Goal: Task Accomplishment & Management: Manage account settings

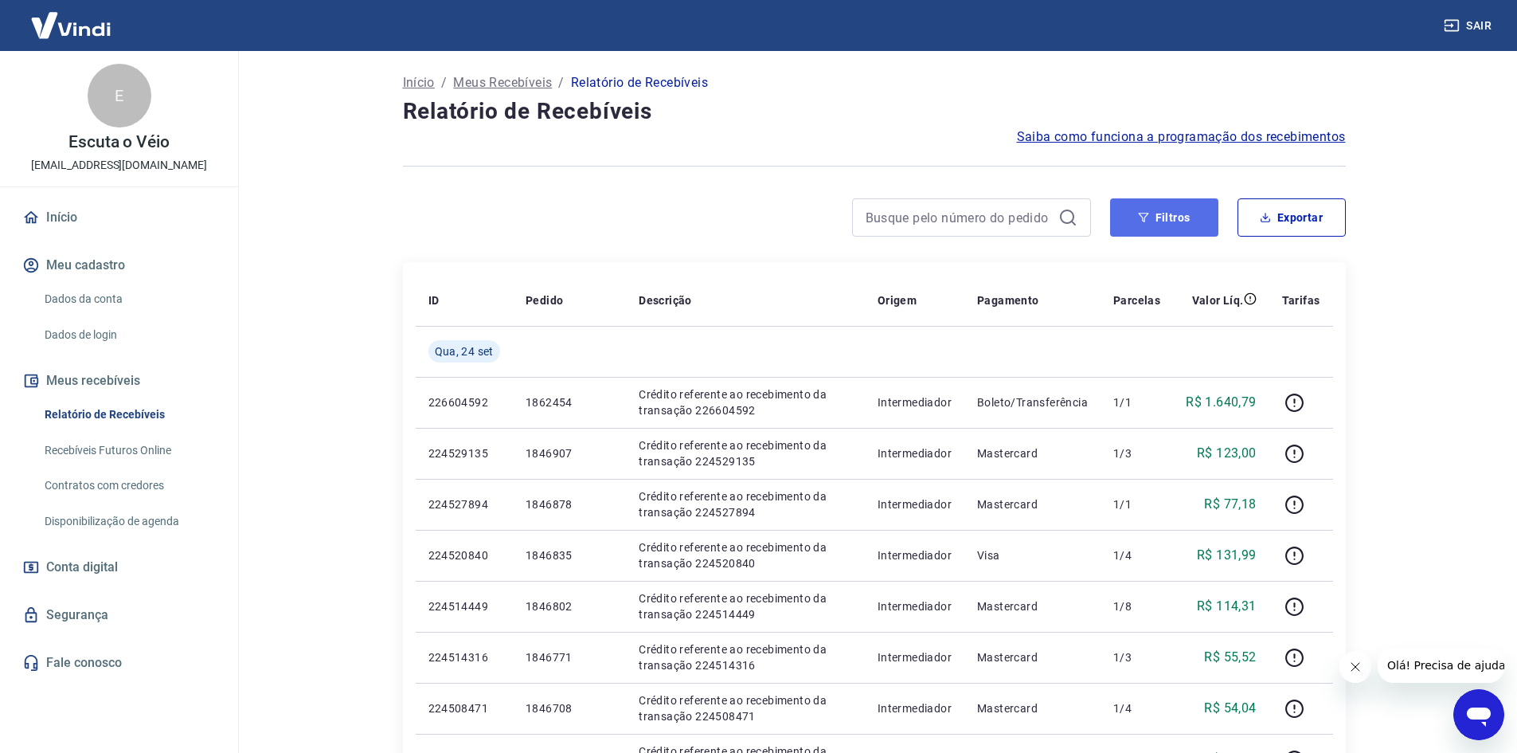
click at [1169, 209] on button "Filtros" at bounding box center [1164, 217] width 108 height 38
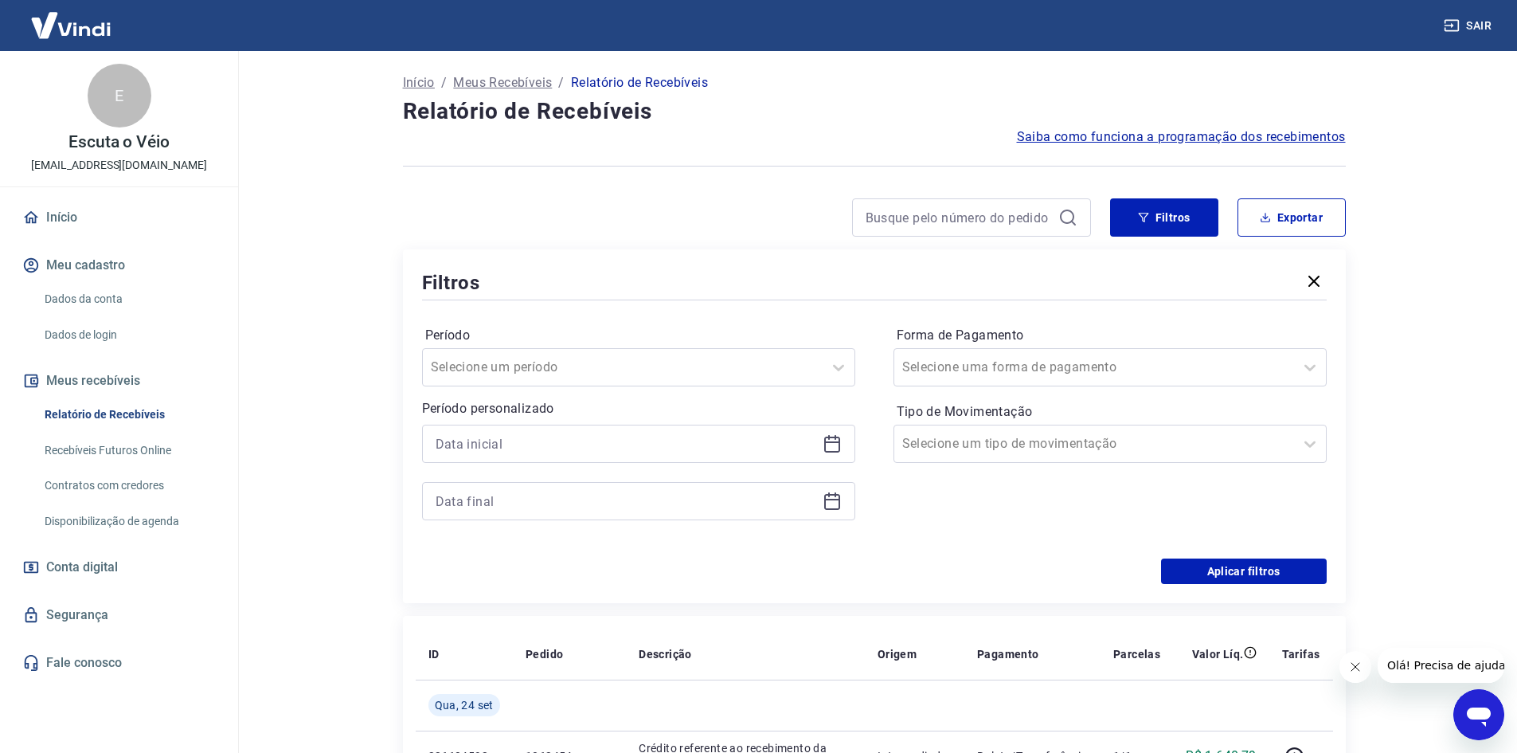
click at [832, 448] on icon at bounding box center [832, 443] width 19 height 19
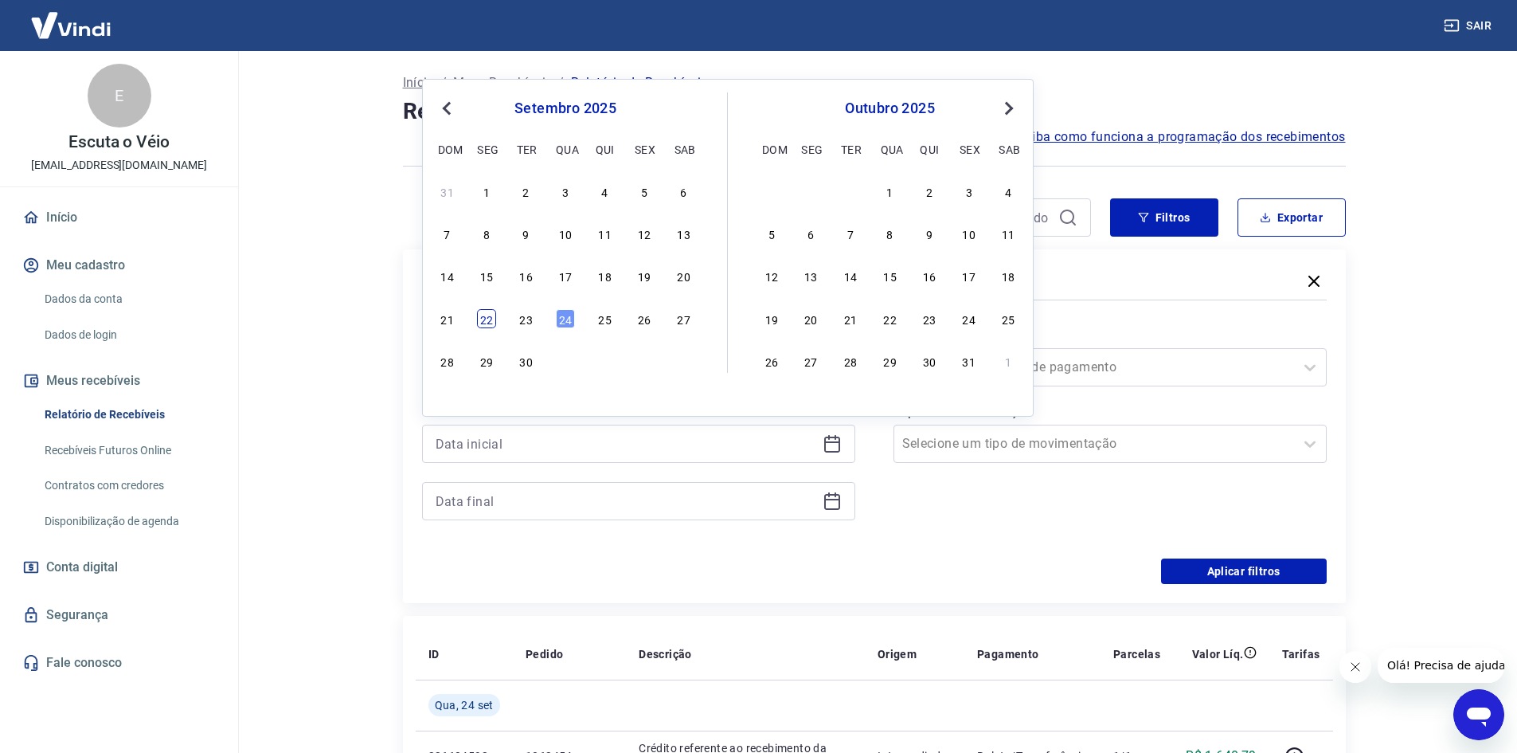
click at [489, 319] on div "22" at bounding box center [486, 318] width 19 height 19
type input "[DATE]"
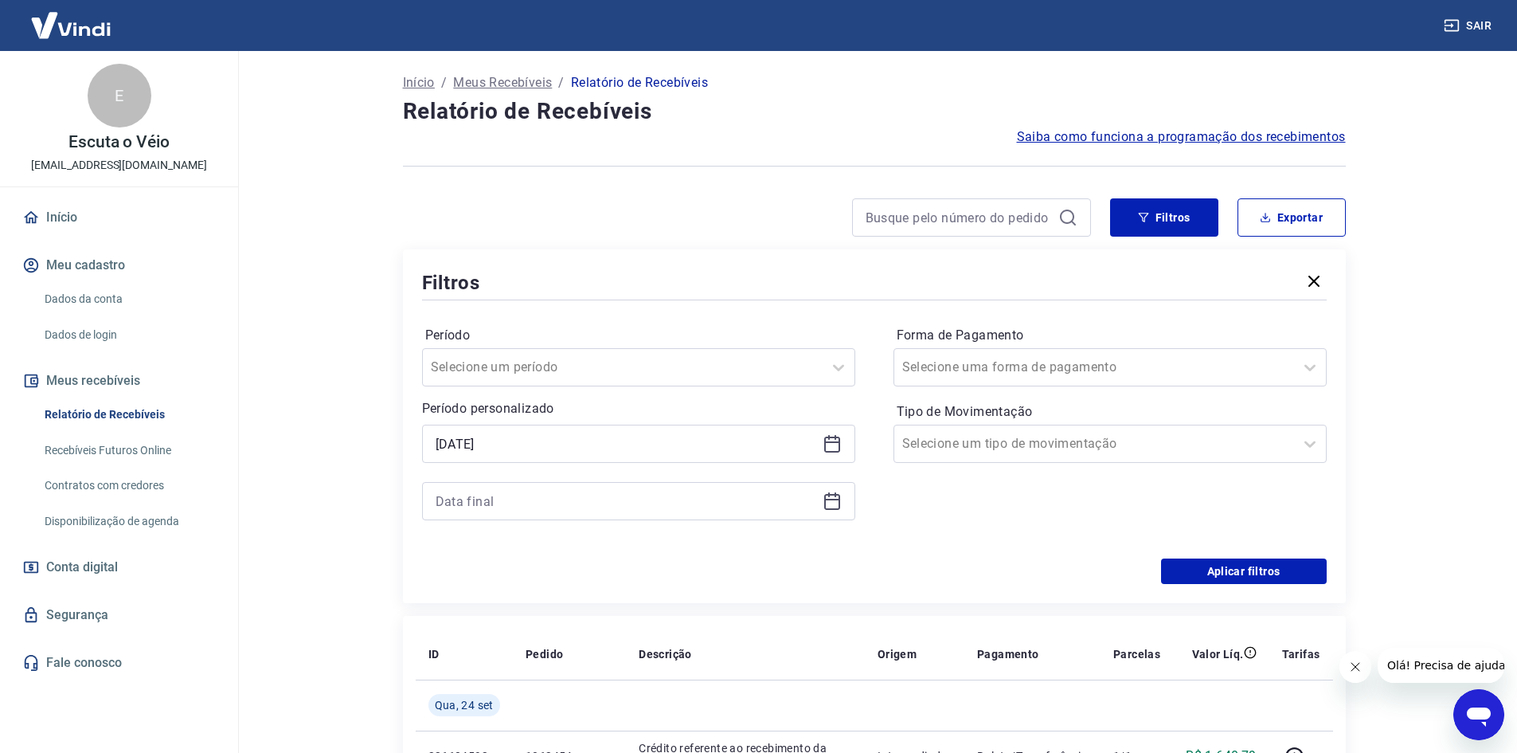
click at [829, 504] on icon at bounding box center [832, 500] width 19 height 19
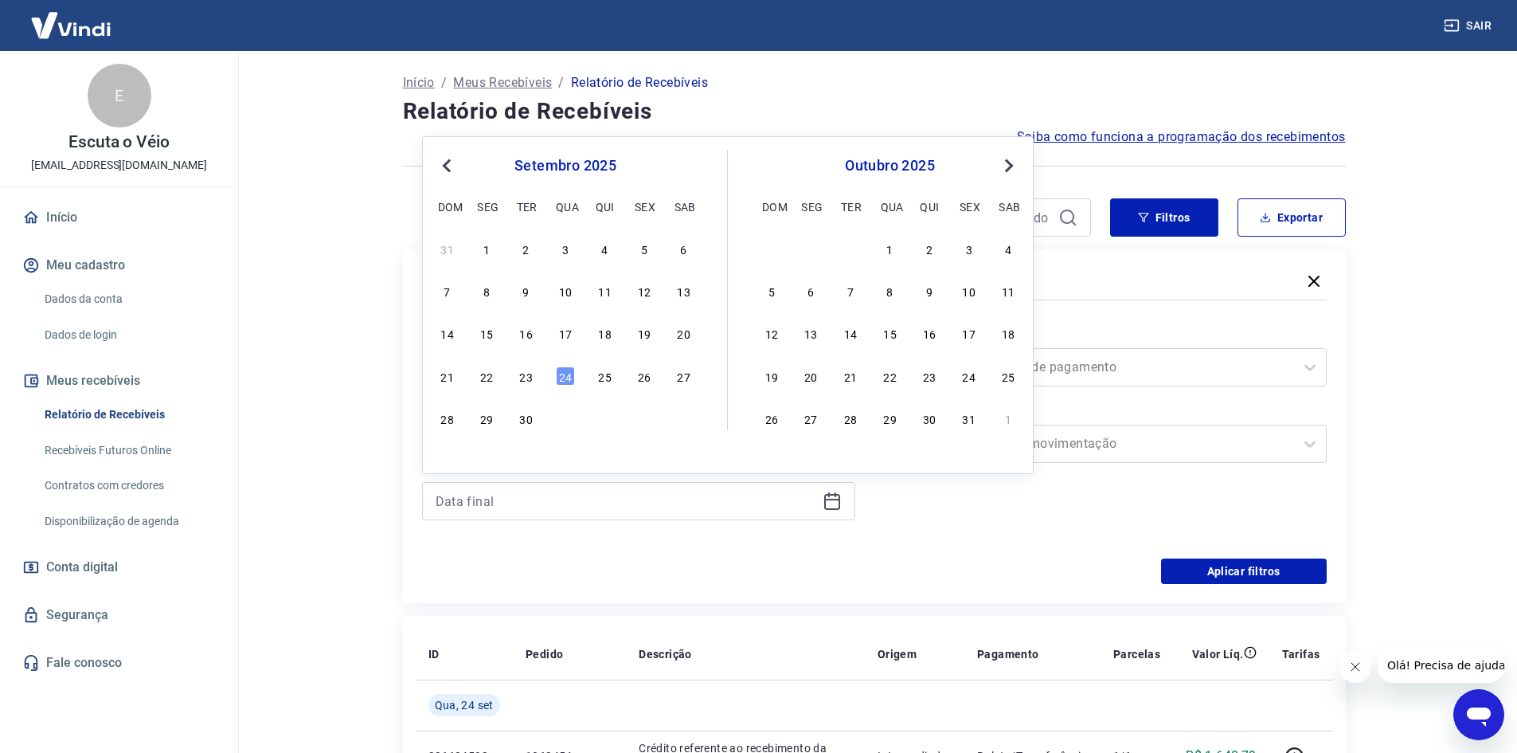
click at [515, 378] on div "21 22 23 24 25 26 27" at bounding box center [566, 375] width 260 height 23
click at [524, 376] on div "23" at bounding box center [526, 375] width 19 height 19
type input "[DATE]"
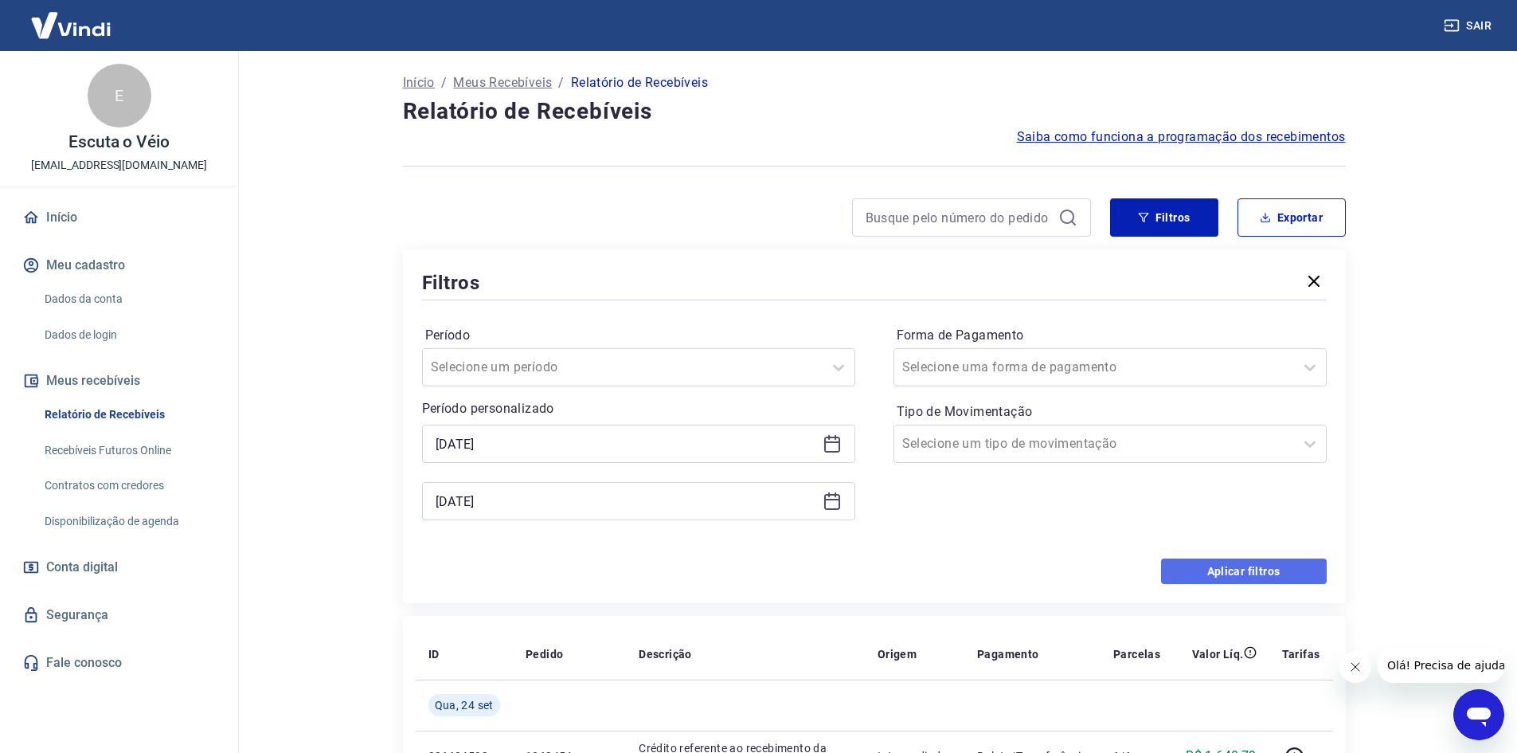
click at [1255, 573] on button "Aplicar filtros" at bounding box center [1244, 570] width 166 height 25
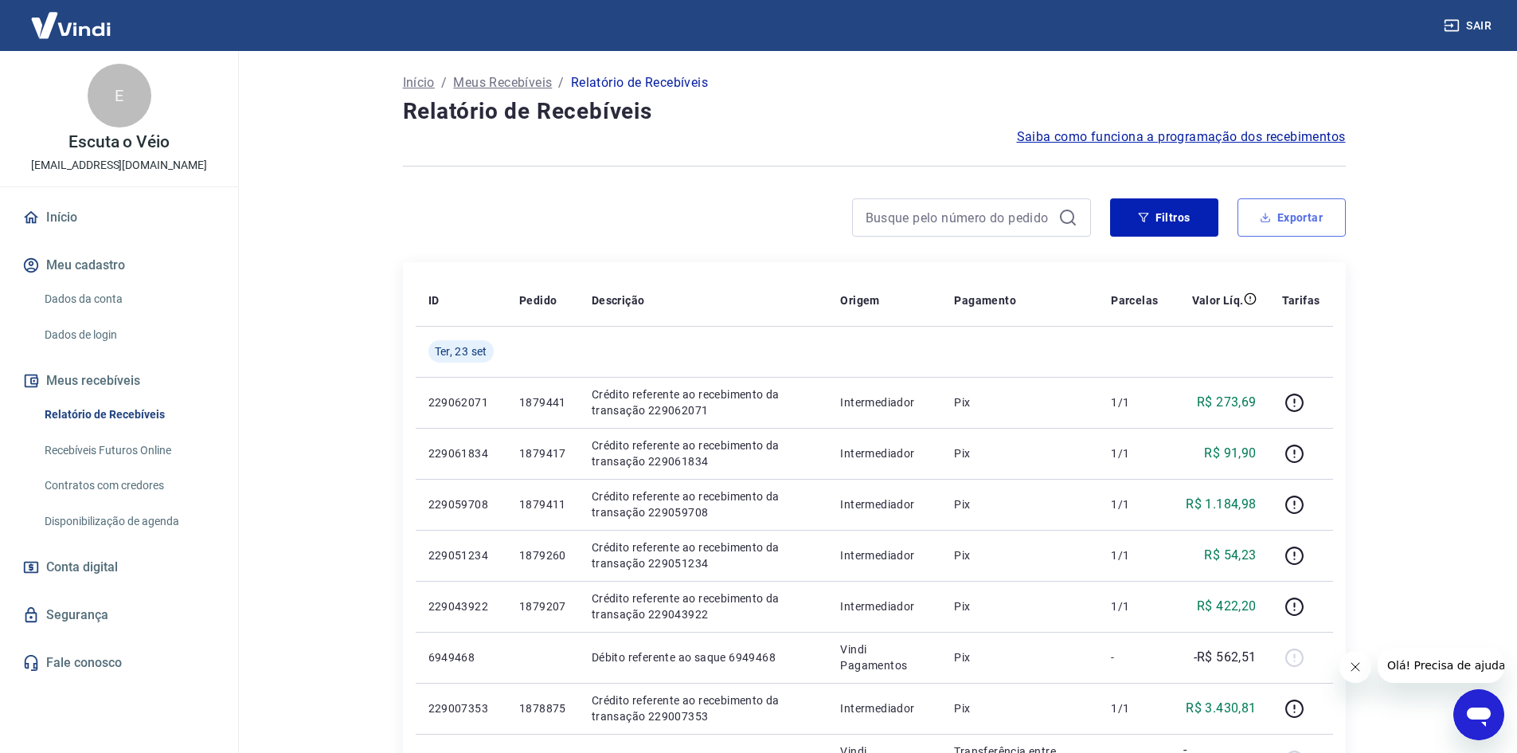
click at [1287, 208] on button "Exportar" at bounding box center [1292, 217] width 108 height 38
type input "[DATE]"
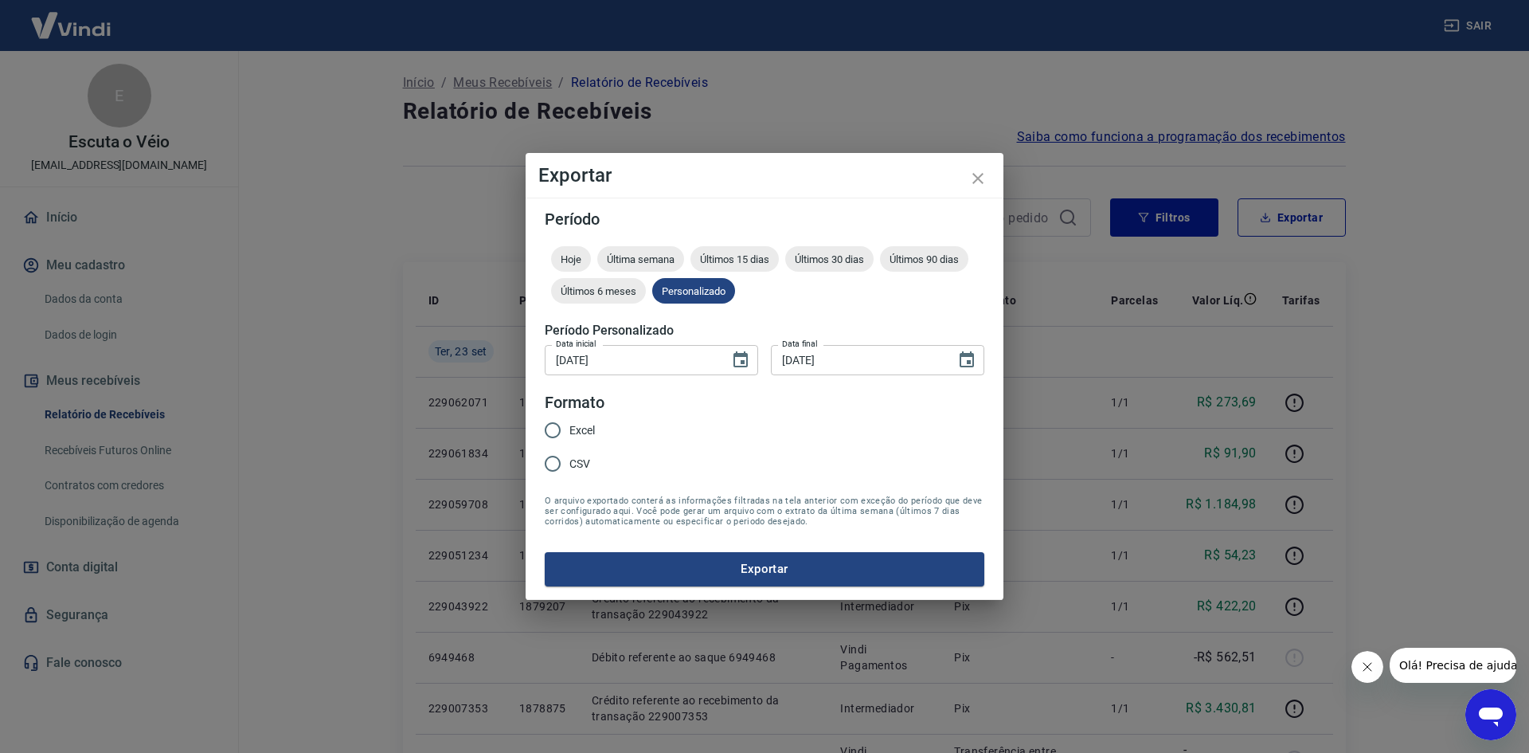
click at [569, 429] on input "Excel" at bounding box center [552, 429] width 33 height 33
radio input "true"
click at [672, 574] on button "Exportar" at bounding box center [765, 568] width 440 height 33
